Goal: Use online tool/utility: Utilize a website feature to perform a specific function

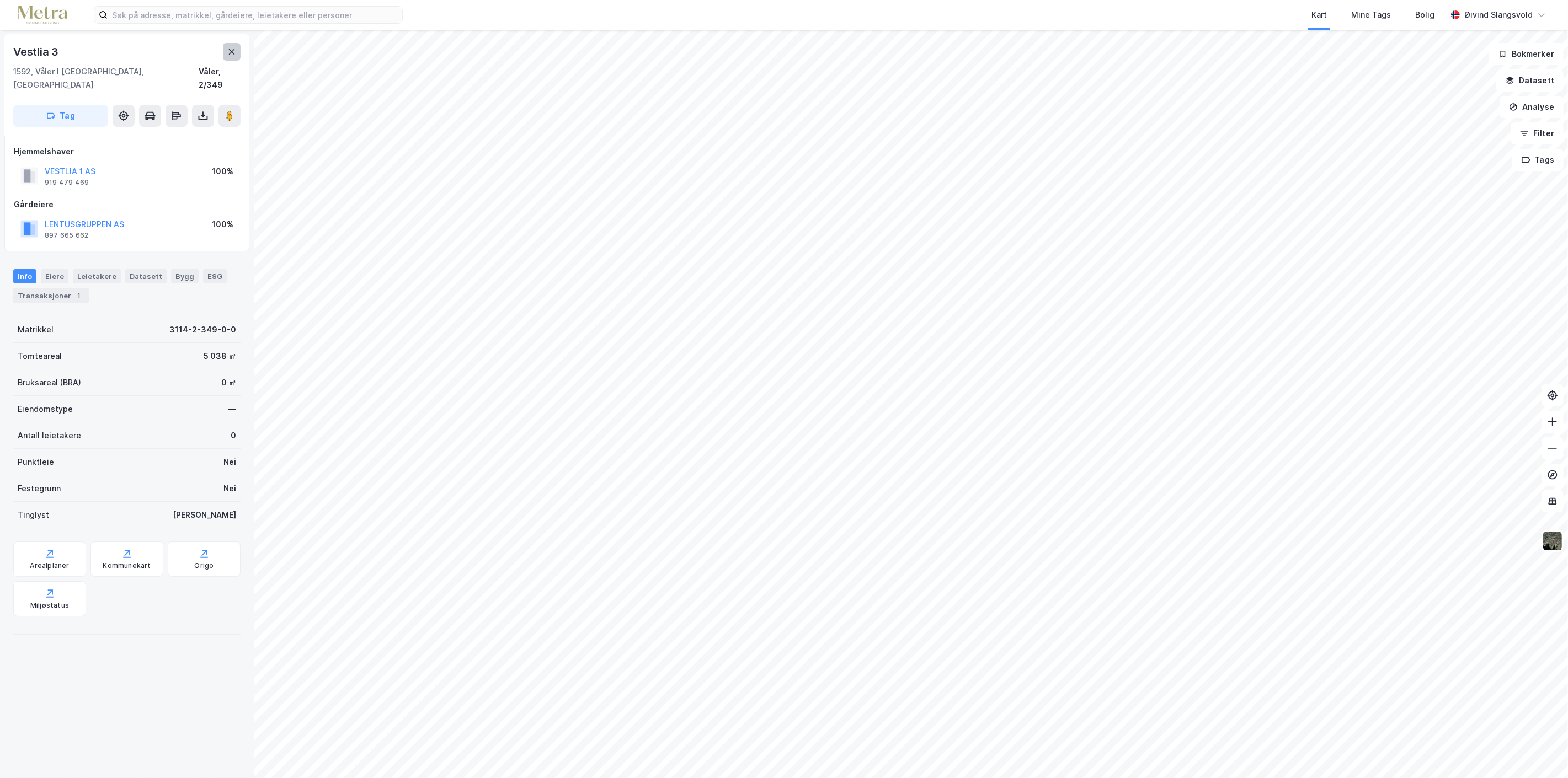
click at [233, 49] on icon at bounding box center [232, 52] width 9 height 9
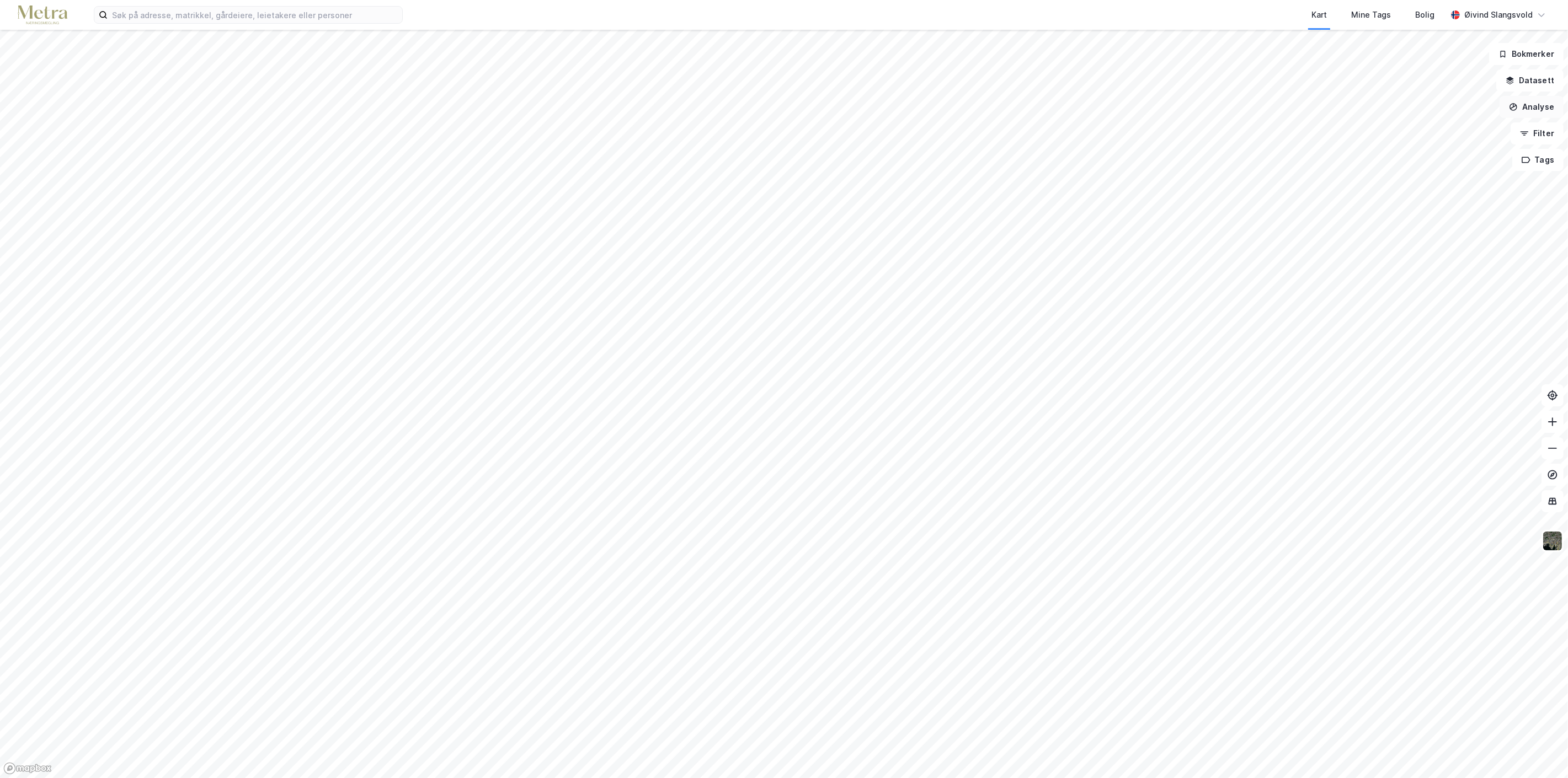
click at [1534, 108] on button "Analyse" at bounding box center [1531, 107] width 64 height 22
click at [1438, 131] on div "Tegn område" at bounding box center [1436, 130] width 96 height 9
